Goal: Task Accomplishment & Management: Complete application form

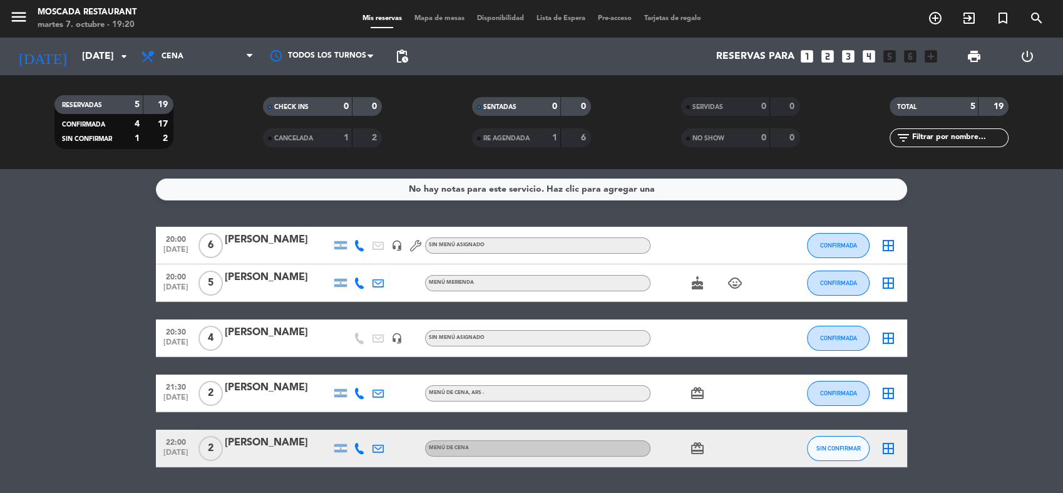
click at [696, 288] on icon "cake" at bounding box center [697, 283] width 15 height 15
click at [737, 286] on icon "child_care" at bounding box center [735, 283] width 15 height 15
click at [701, 395] on icon "card_giftcard" at bounding box center [697, 393] width 15 height 15
click at [701, 446] on icon "card_giftcard" at bounding box center [697, 448] width 15 height 15
click at [952, 331] on bookings-row "20:00 [DATE] 6 [PERSON_NAME] headset_mic Sin menú asignado CONFIRMADA border_al…" at bounding box center [531, 347] width 1063 height 240
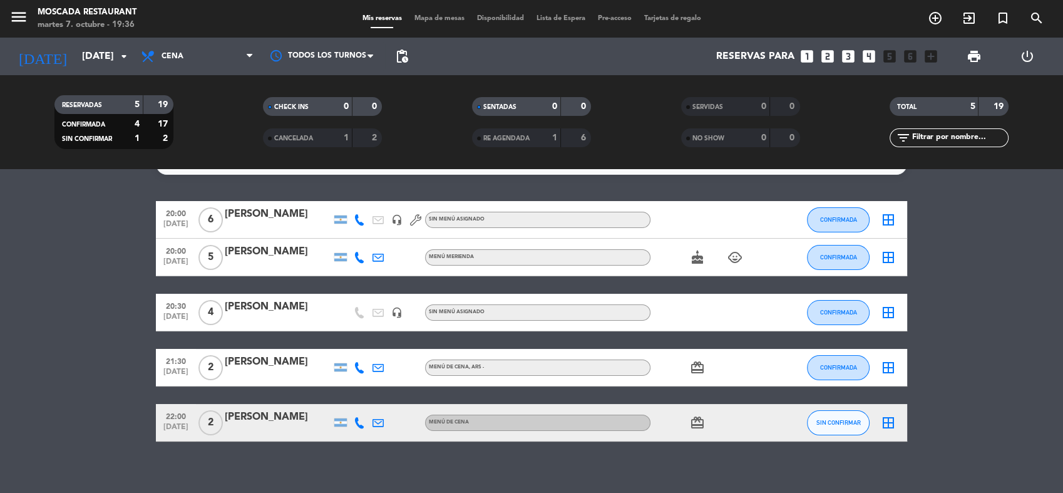
scroll to position [37, 0]
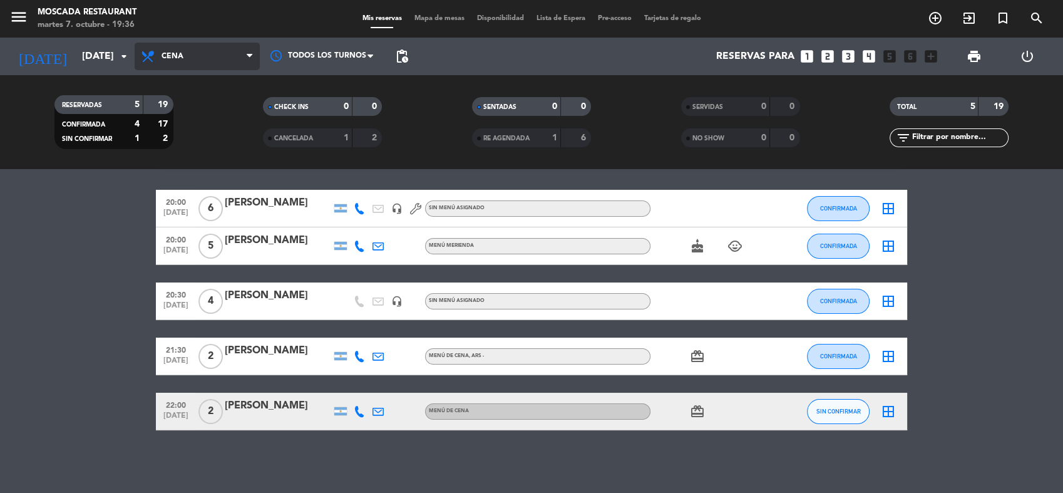
click at [170, 63] on span "Cena" at bounding box center [197, 57] width 125 height 28
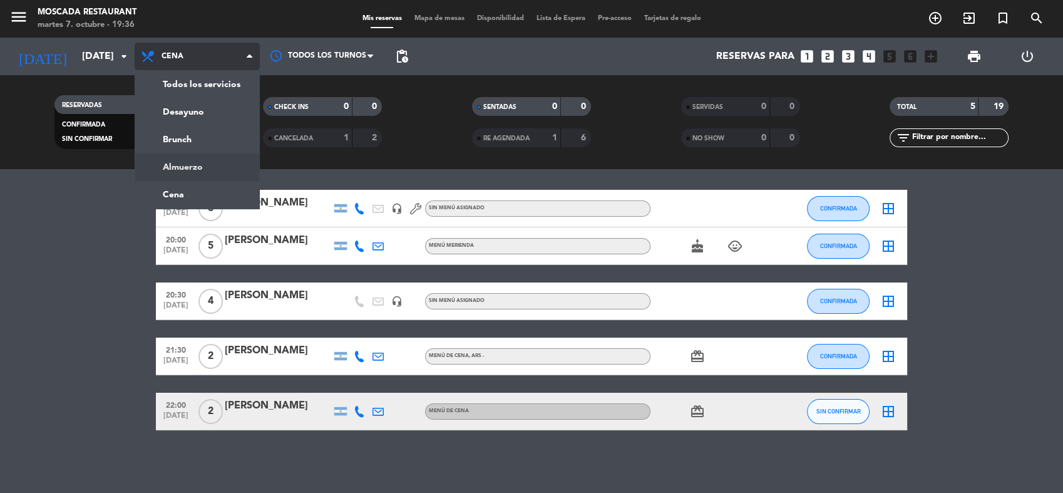
click at [189, 166] on div "menu Moscada Restaurant [DATE] 7. octubre - 19:36 Mis reservas Mapa de mesas Di…" at bounding box center [531, 84] width 1063 height 169
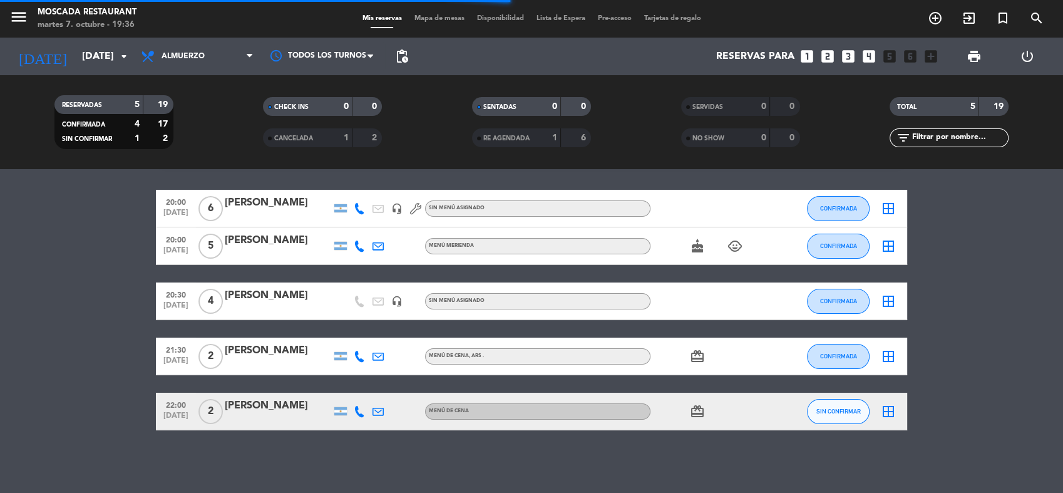
scroll to position [0, 0]
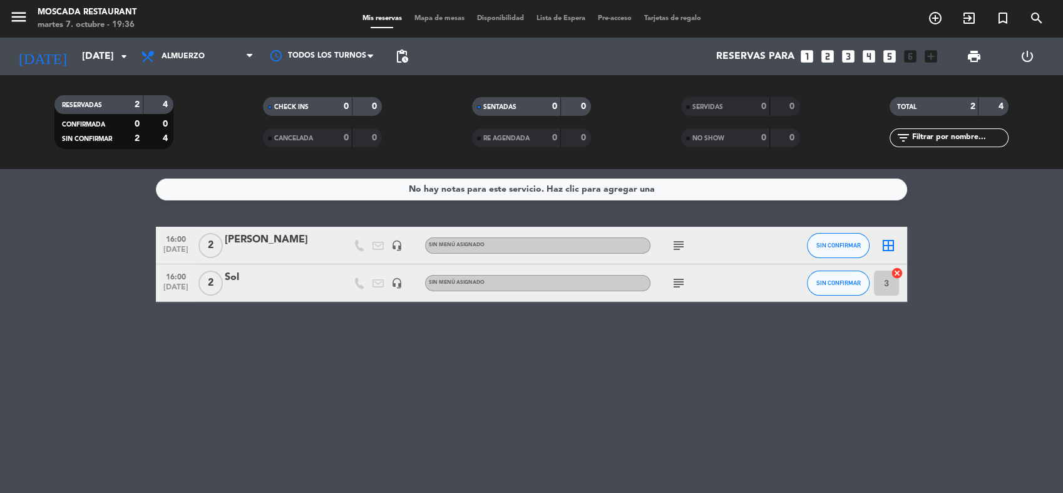
click at [683, 282] on icon "subject" at bounding box center [678, 283] width 15 height 15
click at [946, 348] on div "No hay notas para este servicio. Haz clic para agregar una 16:00 [DATE] 2 [PERS…" at bounding box center [531, 331] width 1063 height 324
drag, startPoint x: 562, startPoint y: 398, endPoint x: 591, endPoint y: 416, distance: 33.7
click at [564, 399] on div "No hay notas para este servicio. Haz clic para agregar una 16:00 [DATE] 2 [PERS…" at bounding box center [531, 331] width 1063 height 324
click at [204, 59] on span "Almuerzo" at bounding box center [183, 56] width 43 height 9
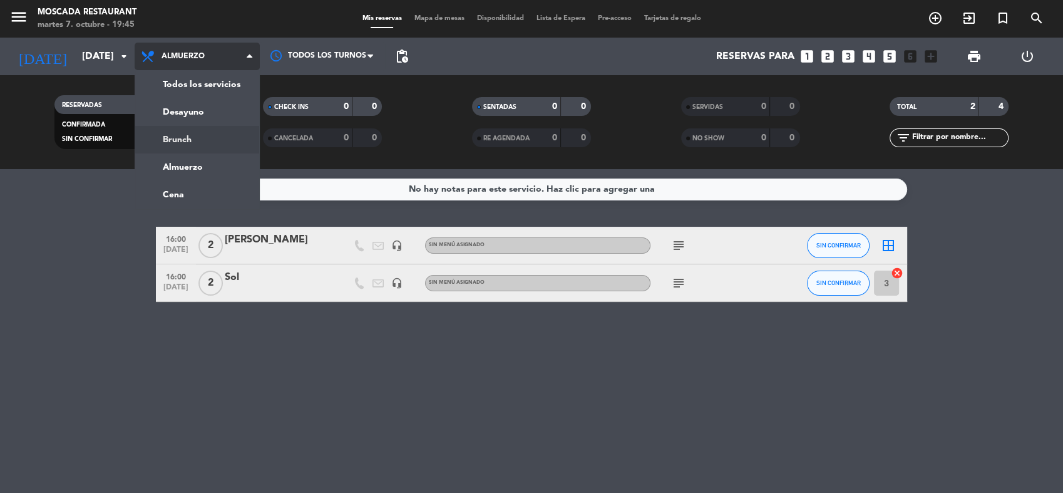
click at [209, 146] on div "menu Moscada Restaurant [DATE] 7. octubre - 19:45 Mis reservas Mapa de mesas Di…" at bounding box center [531, 84] width 1063 height 169
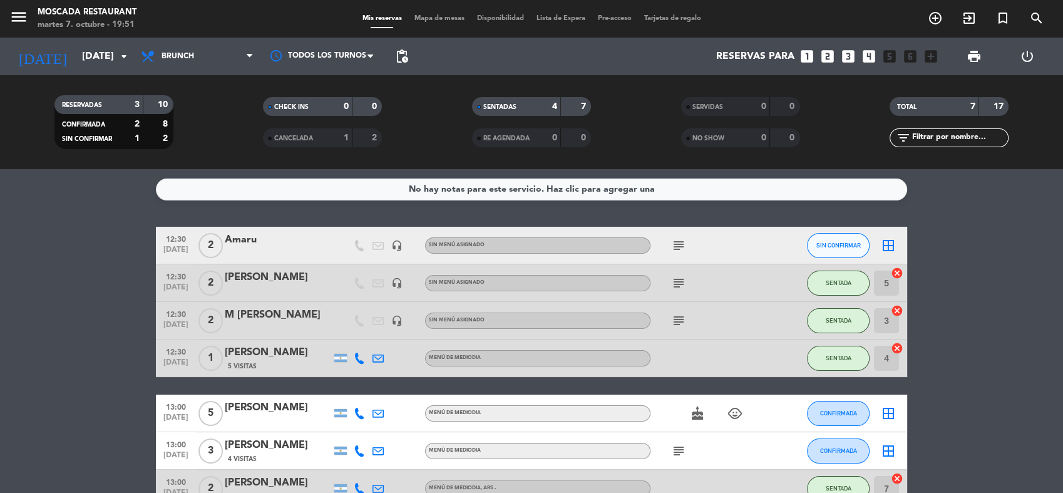
click at [843, 55] on icon "looks_3" at bounding box center [848, 56] width 16 height 16
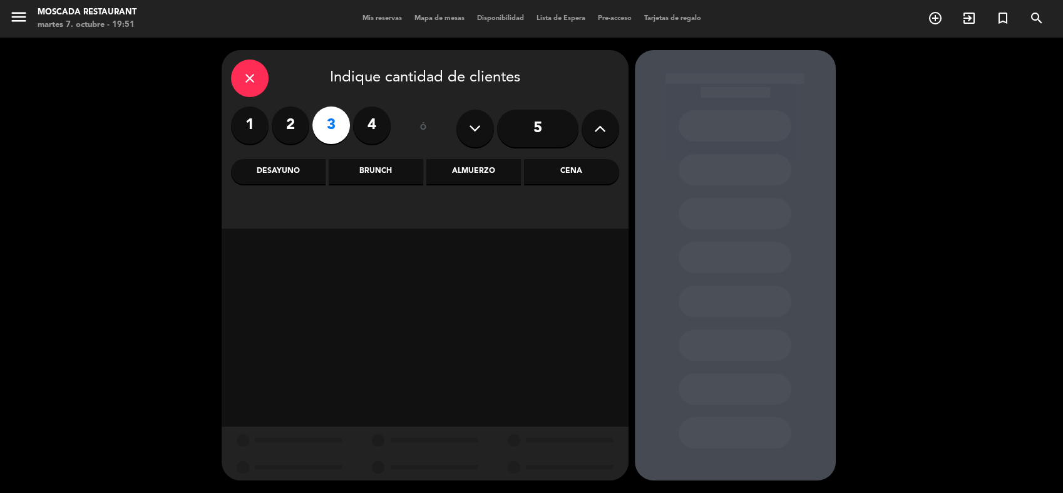
click at [576, 175] on div "Cena" at bounding box center [571, 171] width 95 height 25
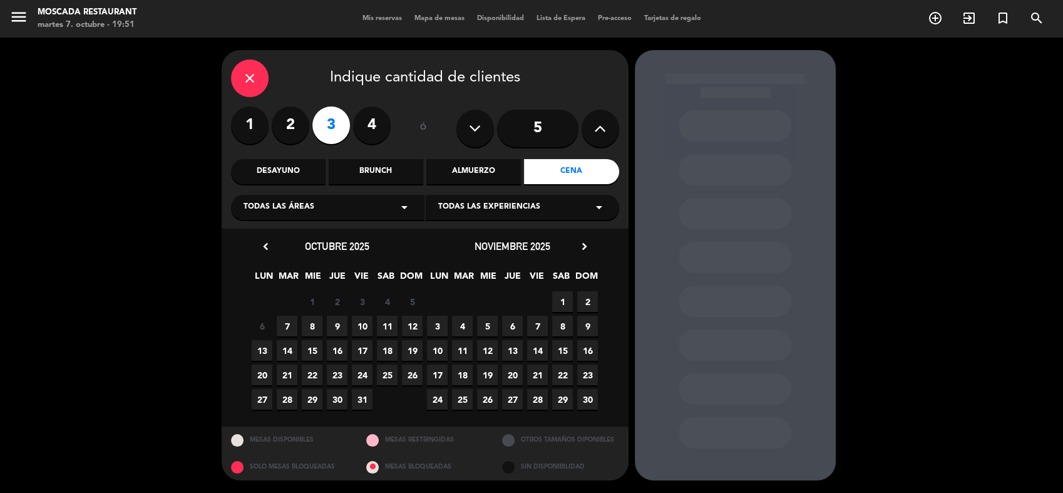
click at [289, 330] on span "7" at bounding box center [287, 326] width 21 height 21
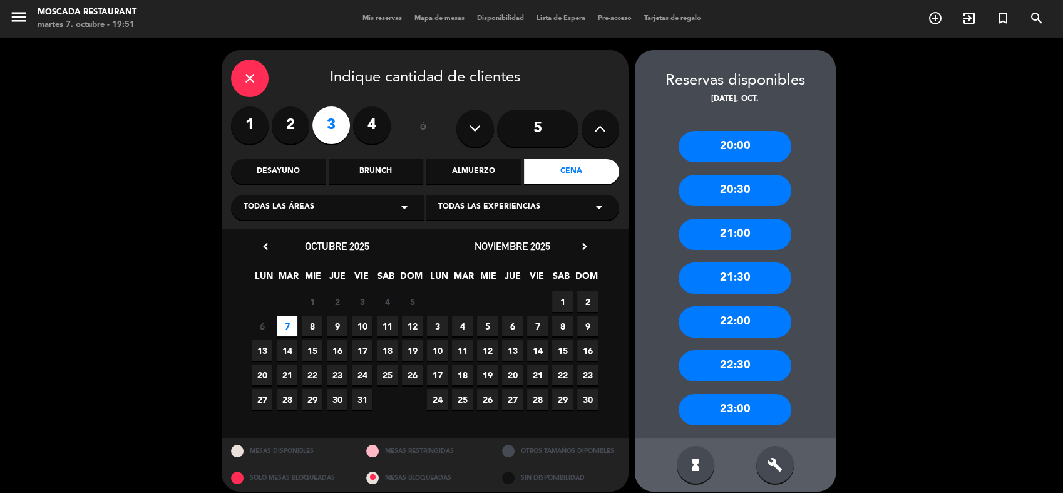
click at [748, 236] on div "21:00" at bounding box center [735, 234] width 113 height 31
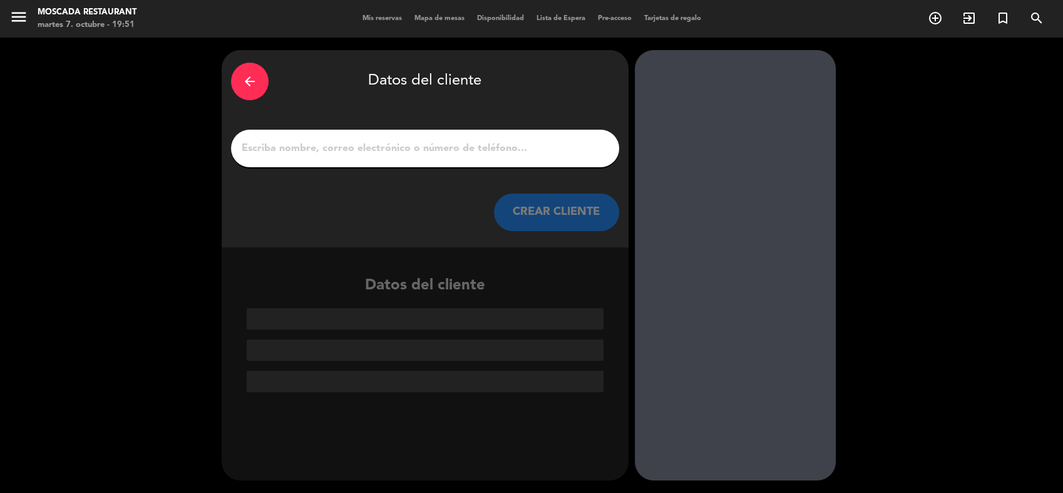
drag, startPoint x: 514, startPoint y: 150, endPoint x: 504, endPoint y: 152, distance: 10.2
click at [506, 152] on input "1" at bounding box center [425, 149] width 370 height 18
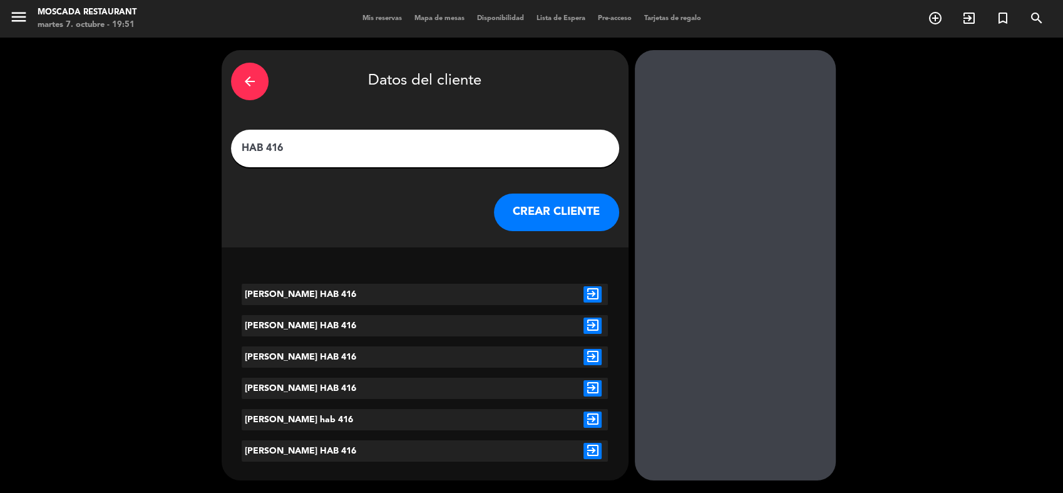
type input "HAB 416"
click at [576, 207] on button "CREAR CLIENTE" at bounding box center [556, 213] width 125 height 38
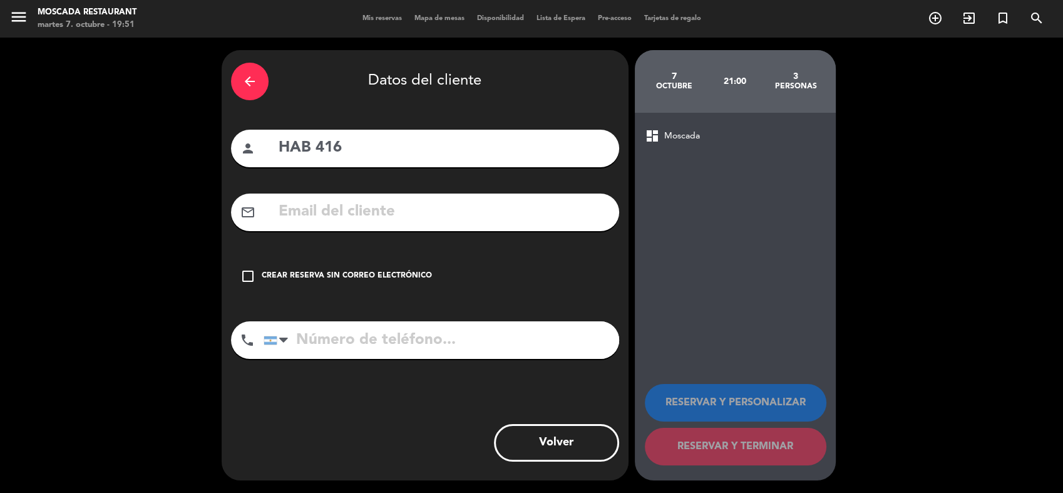
click at [400, 273] on div "Crear reserva sin correo electrónico" at bounding box center [347, 276] width 170 height 13
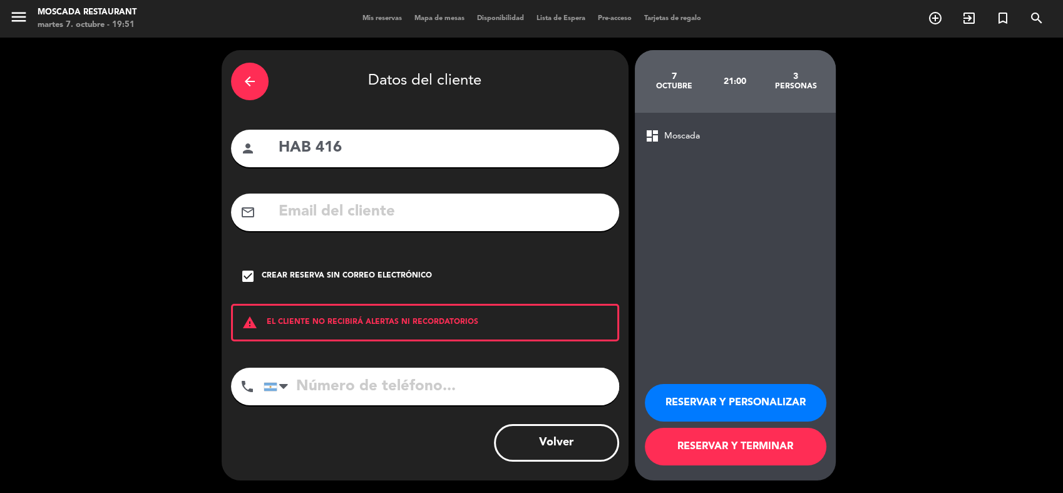
click at [697, 452] on button "RESERVAR Y TERMINAR" at bounding box center [736, 447] width 182 height 38
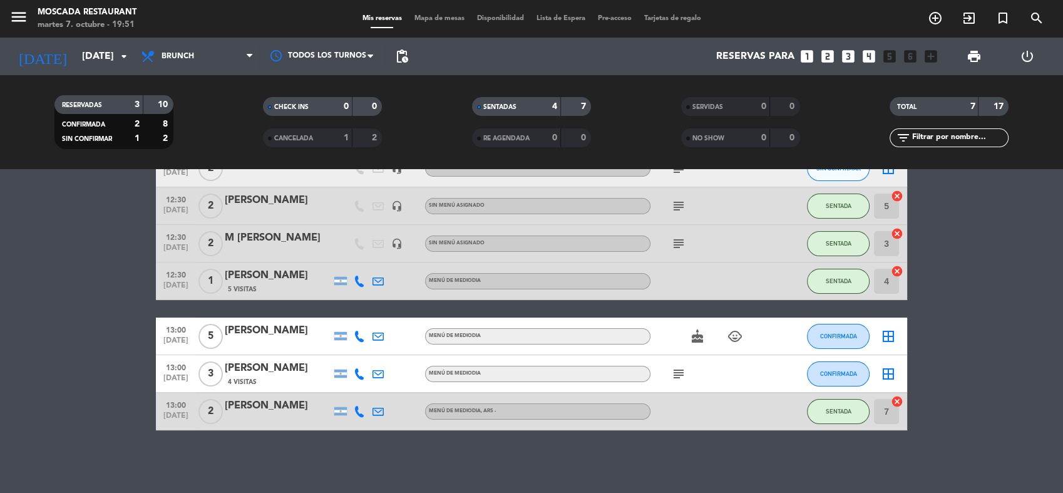
scroll to position [8, 0]
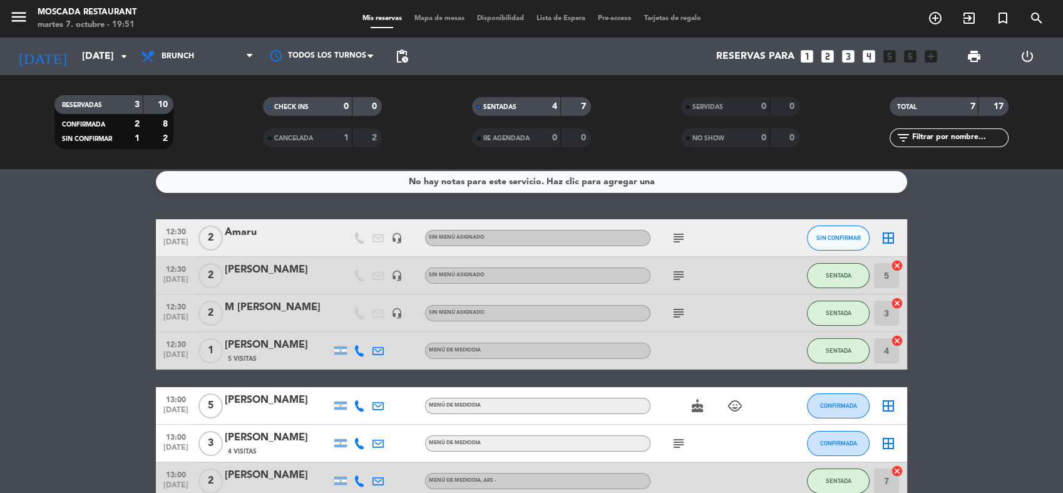
click at [888, 406] on icon "border_all" at bounding box center [888, 405] width 15 height 15
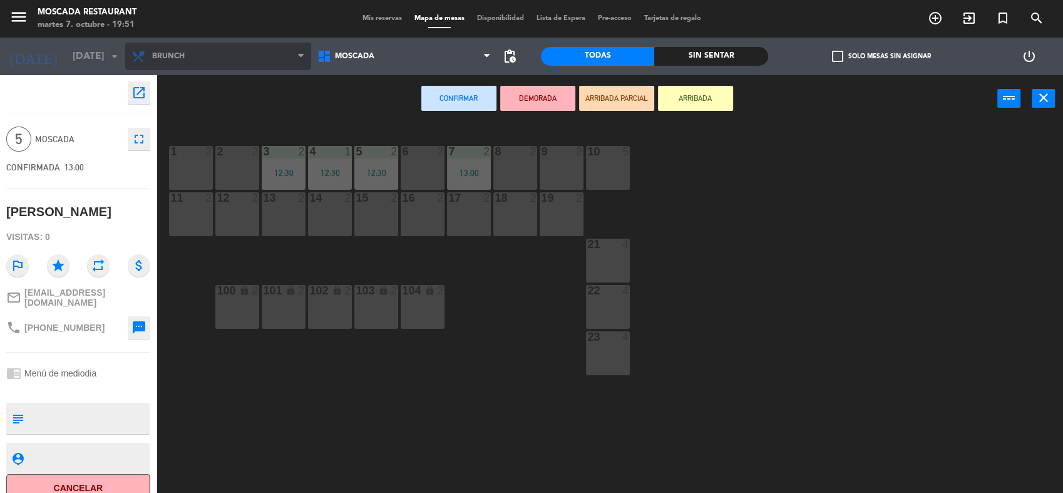
click at [294, 55] on span "Brunch" at bounding box center [218, 57] width 186 height 28
